Goal: Task Accomplishment & Management: Use online tool/utility

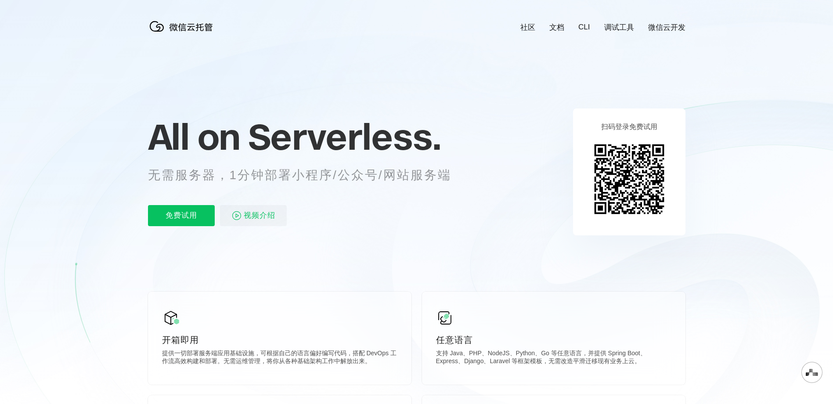
scroll to position [0, 1561]
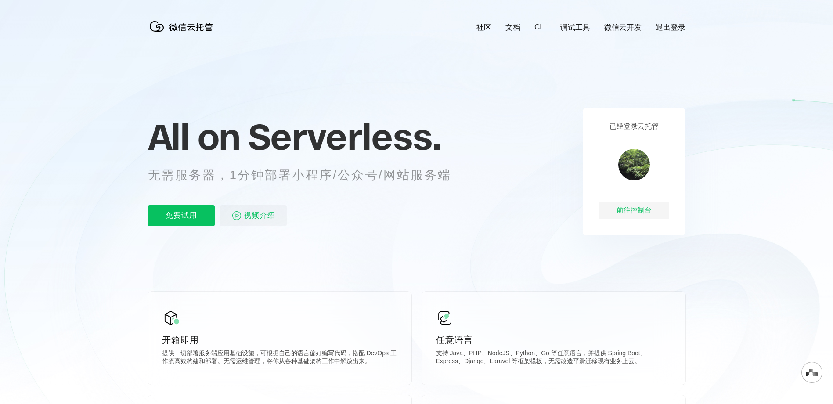
scroll to position [0, 1561]
click at [630, 210] on div "前往控制台" at bounding box center [634, 210] width 70 height 18
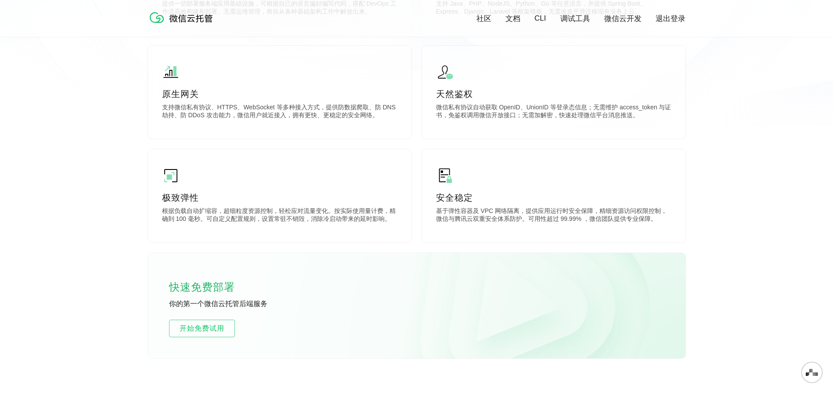
scroll to position [439, 0]
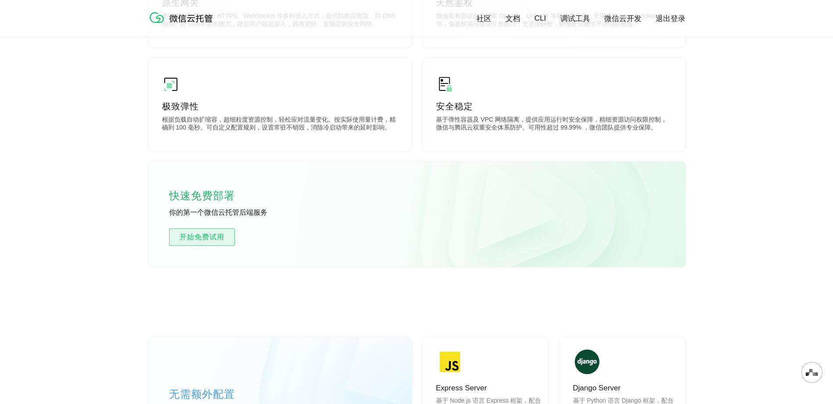
click at [207, 237] on span "开始免费试用" at bounding box center [201, 237] width 65 height 11
